Goal: Task Accomplishment & Management: Use online tool/utility

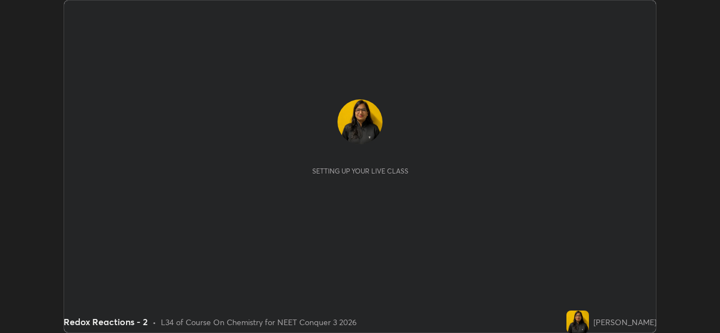
scroll to position [333, 719]
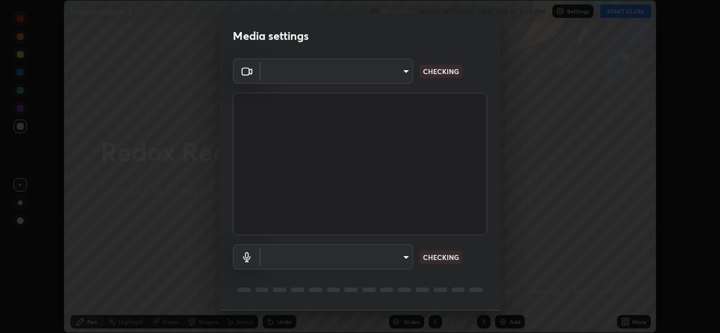
type input "9788daf0cbf52dd0d374ba9f0d4f11576c03820bc15fcf9a4a11f890b69d92bf"
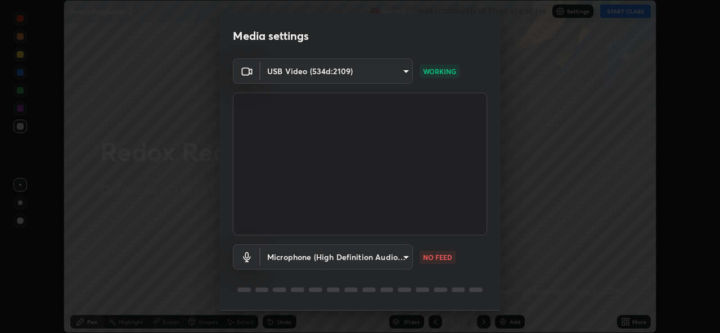
scroll to position [35, 0]
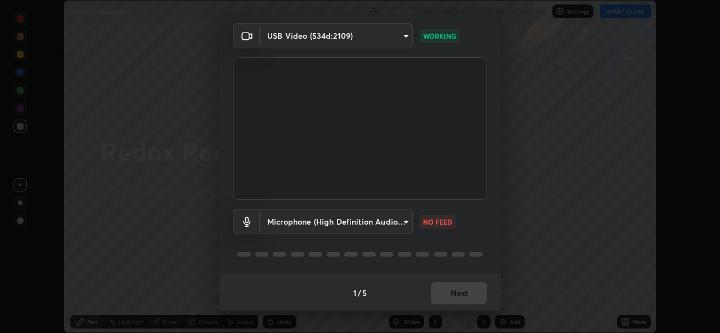
click at [406, 222] on body "Erase all Redox Reactions - 2 Recording WAS SCHEDULED TO START AT 2:00 PM Setti…" at bounding box center [360, 166] width 720 height 333
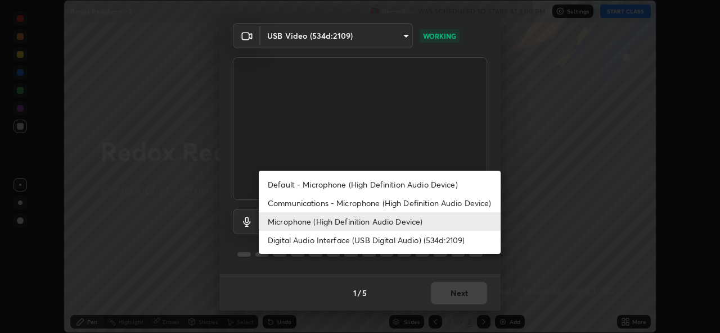
click at [396, 182] on li "Default - Microphone (High Definition Audio Device)" at bounding box center [380, 184] width 242 height 19
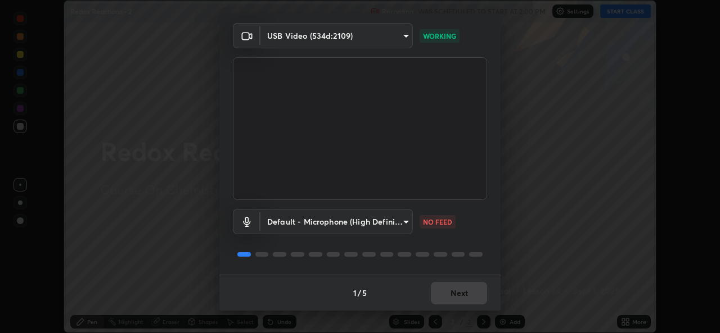
click at [407, 229] on body "Erase all Redox Reactions - 2 Recording WAS SCHEDULED TO START AT 2:00 PM Setti…" at bounding box center [360, 166] width 720 height 333
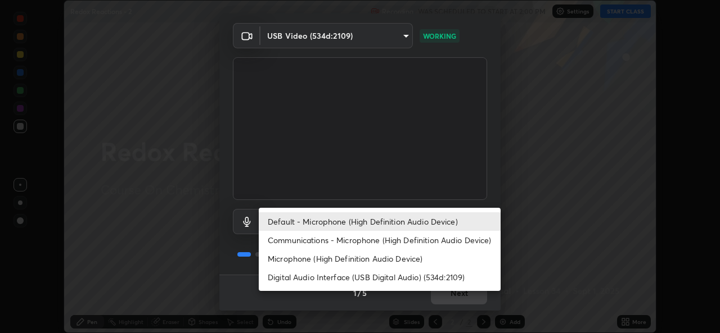
click at [370, 262] on li "Microphone (High Definition Audio Device)" at bounding box center [380, 259] width 242 height 19
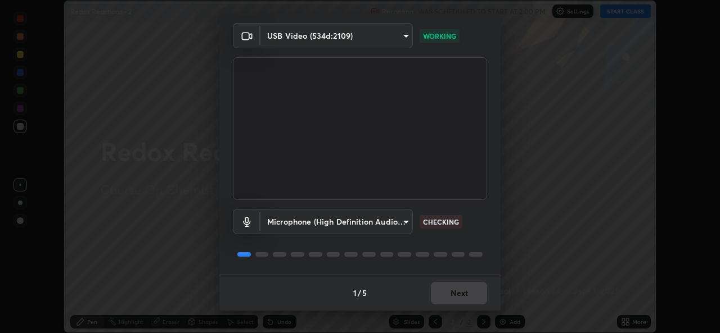
type input "345f5d8304a1ab30e3d14ed5696ced08ebab0189725ef91838db04cd8f5619d4"
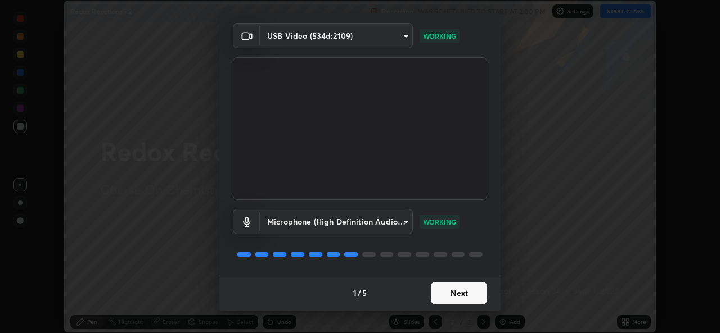
click at [464, 294] on button "Next" at bounding box center [459, 293] width 56 height 22
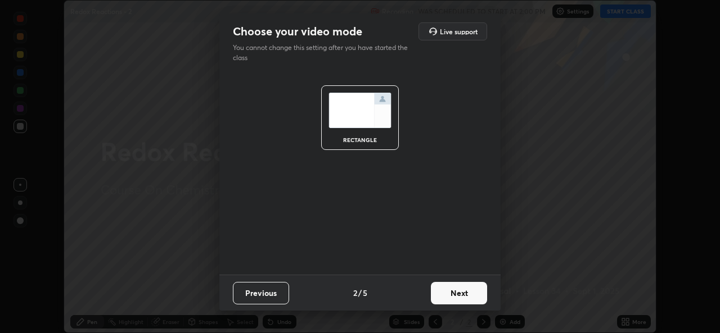
scroll to position [0, 0]
click at [460, 297] on button "Next" at bounding box center [459, 293] width 56 height 22
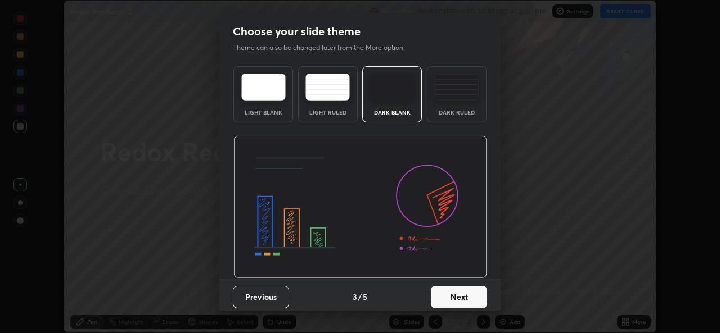
click at [472, 301] on button "Next" at bounding box center [459, 297] width 56 height 22
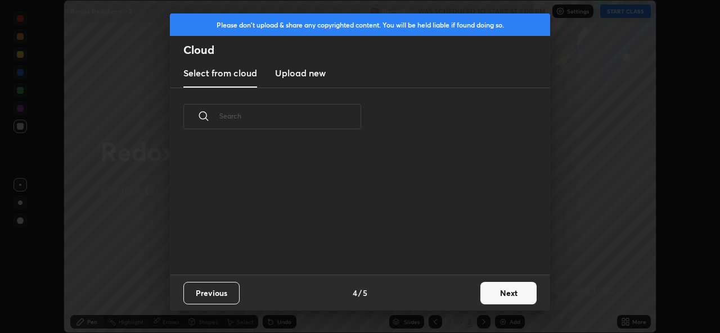
click at [480, 294] on button "Next" at bounding box center [508, 293] width 56 height 22
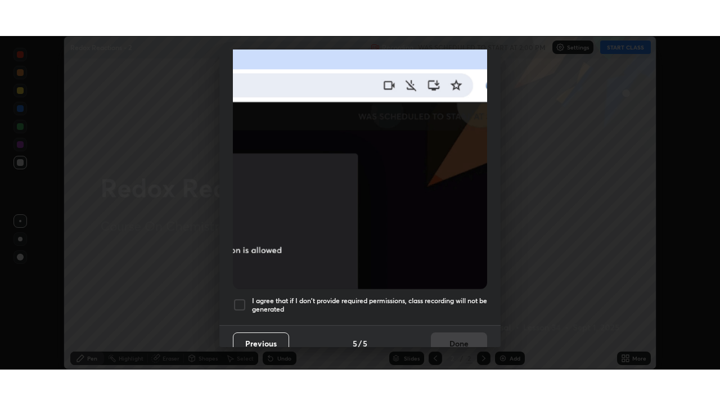
scroll to position [265, 0]
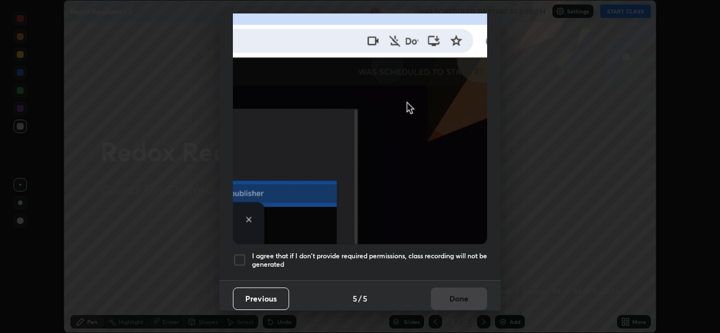
click at [246, 257] on div at bounding box center [239, 260] width 13 height 13
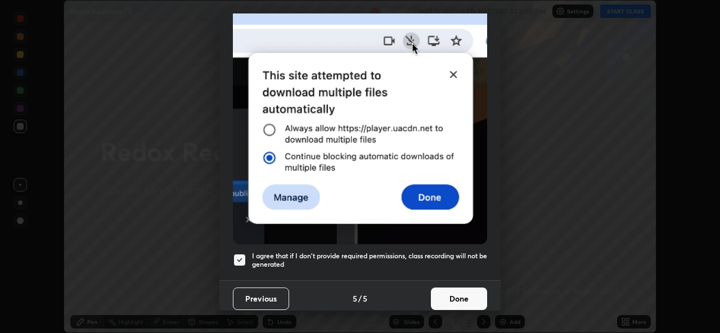
click at [459, 290] on button "Done" at bounding box center [459, 299] width 56 height 22
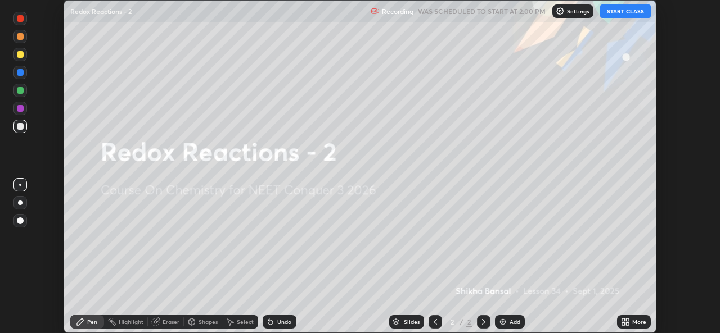
click at [619, 14] on button "START CLASS" at bounding box center [625, 10] width 51 height 13
click at [623, 324] on icon at bounding box center [623, 324] width 3 height 3
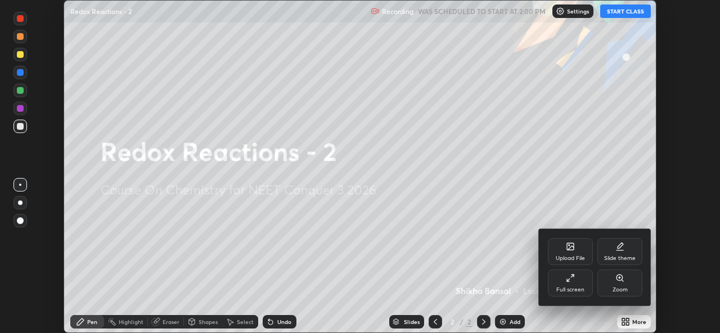
click at [561, 287] on div "Full screen" at bounding box center [570, 290] width 28 height 6
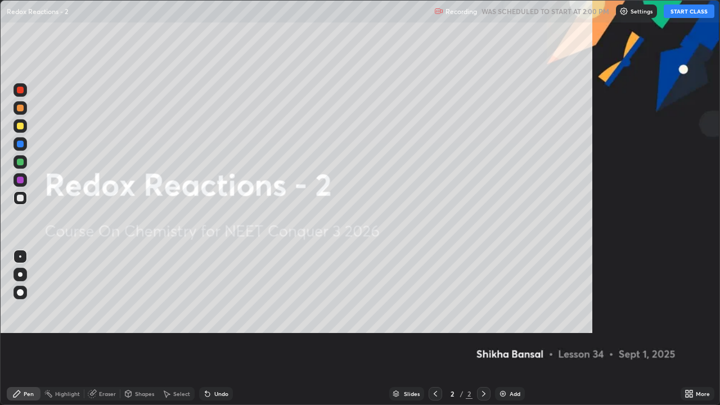
scroll to position [405, 720]
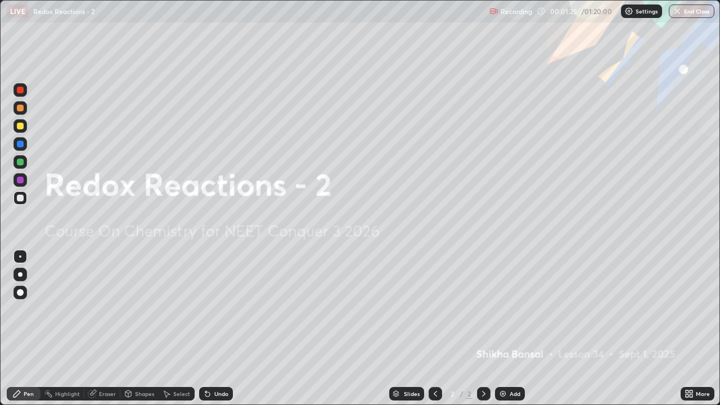
click at [25, 126] on div at bounding box center [19, 125] width 13 height 13
click at [513, 333] on div "Add" at bounding box center [514, 394] width 11 height 6
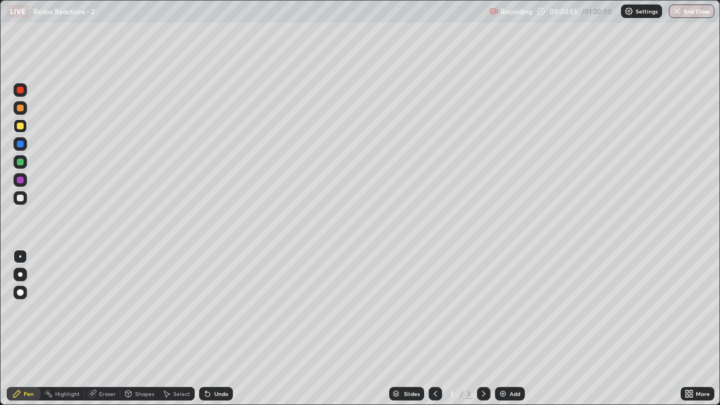
click at [21, 197] on div at bounding box center [20, 198] width 7 height 7
click at [223, 333] on div "Undo" at bounding box center [221, 394] width 14 height 6
click at [520, 333] on div "Add" at bounding box center [510, 393] width 30 height 13
click at [24, 127] on div at bounding box center [19, 125] width 13 height 13
click at [25, 201] on div at bounding box center [19, 197] width 13 height 13
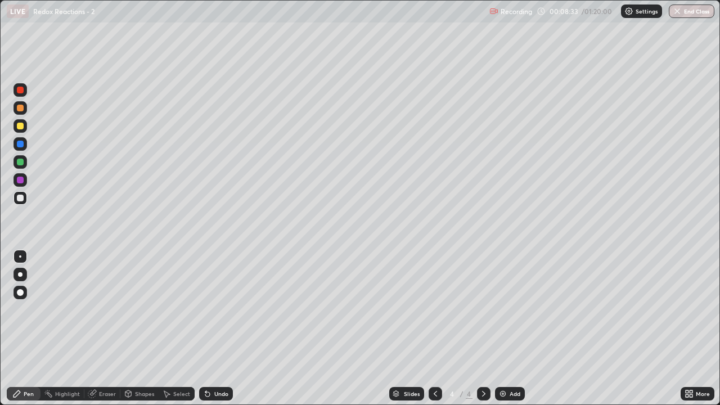
click at [434, 333] on icon at bounding box center [435, 393] width 9 height 9
click at [484, 333] on icon at bounding box center [483, 393] width 9 height 9
click at [511, 333] on div "Add" at bounding box center [514, 394] width 11 height 6
click at [513, 333] on div "Add" at bounding box center [514, 394] width 11 height 6
click at [512, 333] on div "Add" at bounding box center [514, 394] width 11 height 6
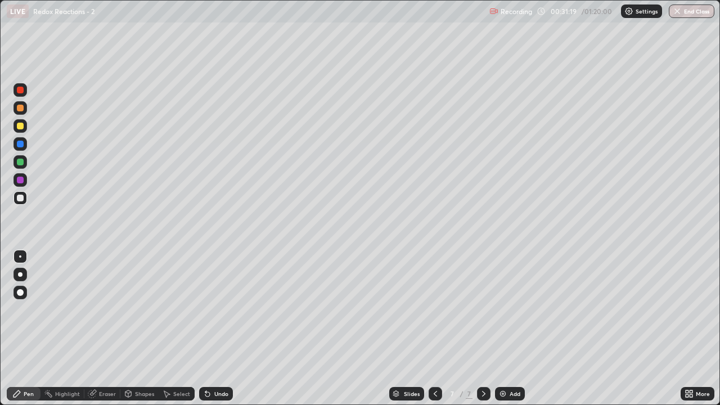
click at [25, 132] on div at bounding box center [19, 126] width 13 height 18
click at [19, 200] on div at bounding box center [20, 198] width 7 height 7
click at [24, 166] on div at bounding box center [19, 161] width 13 height 13
click at [22, 202] on div at bounding box center [19, 197] width 13 height 13
click at [435, 333] on div at bounding box center [434, 393] width 13 height 13
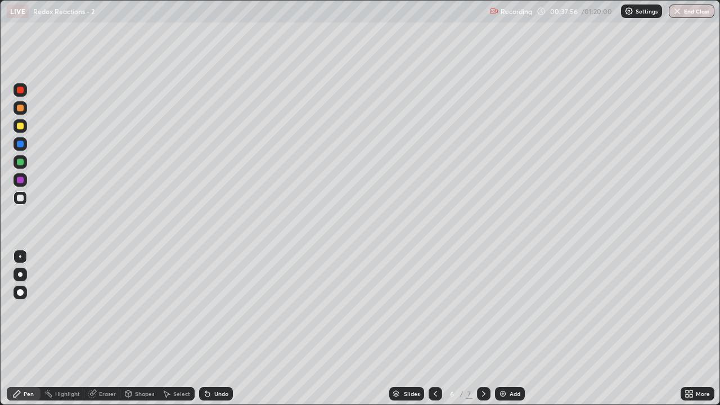
click at [482, 333] on icon at bounding box center [483, 393] width 9 height 9
click at [509, 333] on div "Add" at bounding box center [514, 394] width 11 height 6
click at [517, 333] on div "Add" at bounding box center [514, 394] width 11 height 6
click at [515, 333] on div "Add" at bounding box center [514, 394] width 11 height 6
click at [507, 333] on div "Add" at bounding box center [510, 393] width 30 height 13
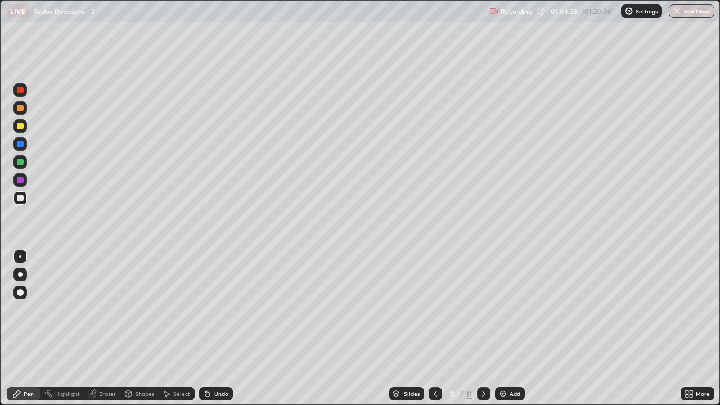
click at [21, 125] on div at bounding box center [20, 126] width 7 height 7
click at [694, 11] on button "End Class" at bounding box center [692, 10] width 44 height 13
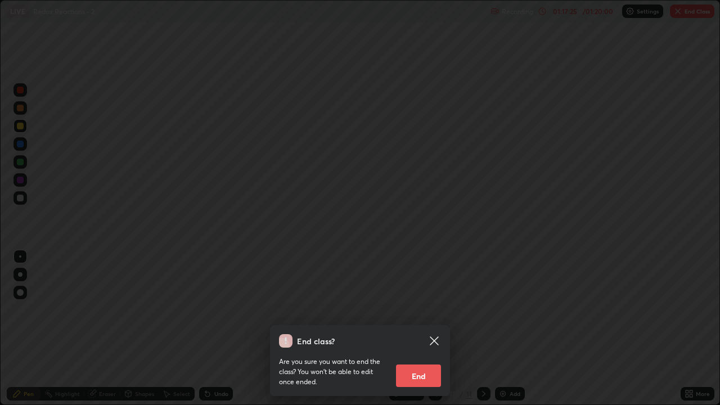
click at [434, 333] on button "End" at bounding box center [418, 375] width 45 height 22
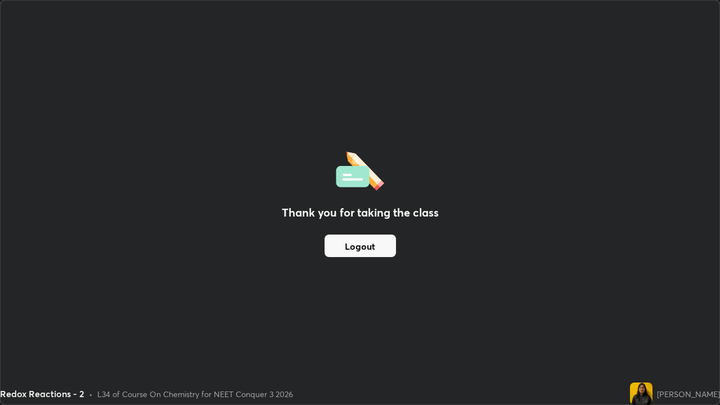
click at [372, 247] on button "Logout" at bounding box center [359, 245] width 71 height 22
click at [367, 245] on button "Logout" at bounding box center [359, 245] width 71 height 22
